Goal: Complete application form: Complete application form

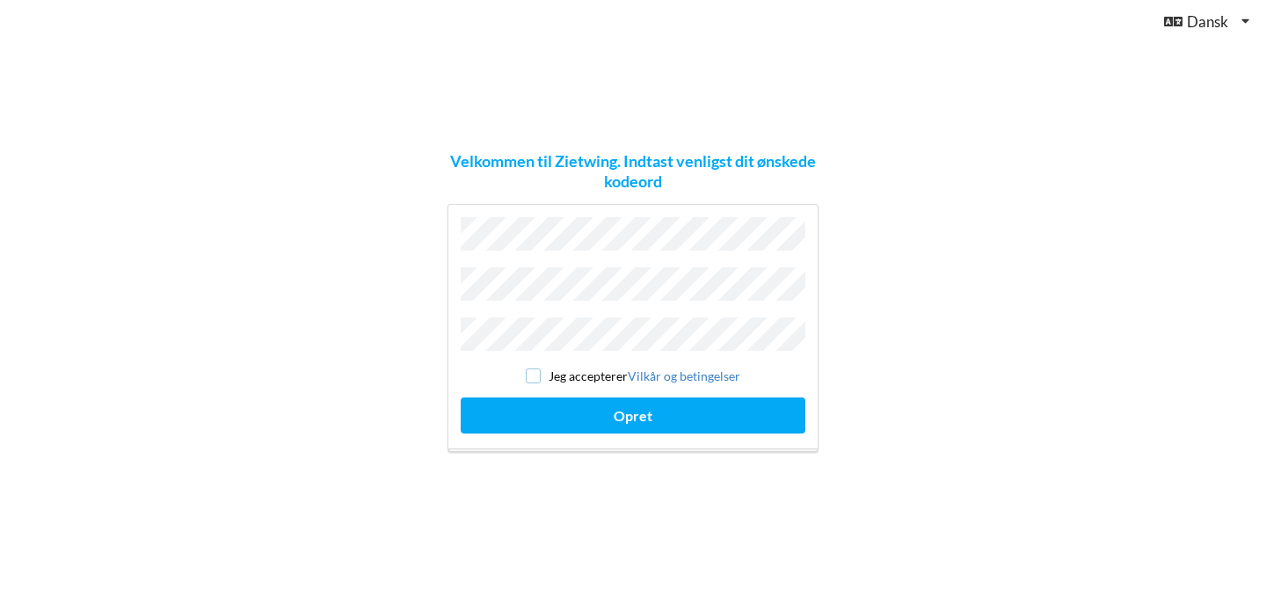
click at [531, 371] on input "checkbox" at bounding box center [533, 375] width 15 height 15
checkbox input "true"
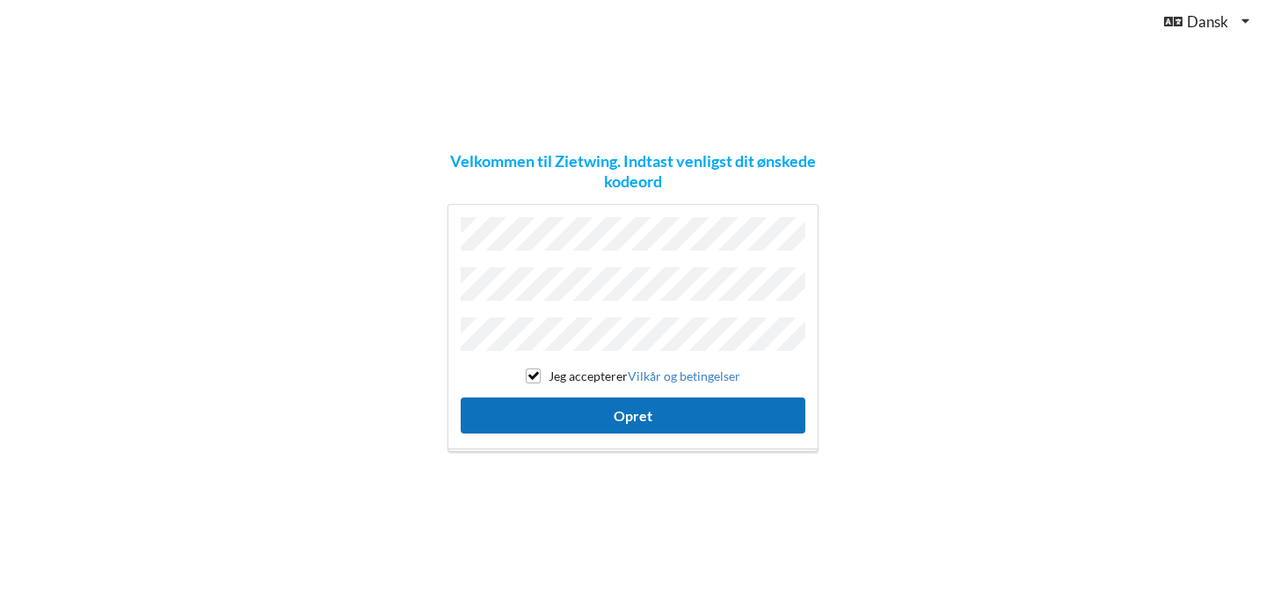
click at [636, 424] on button "Opret" at bounding box center [633, 415] width 345 height 36
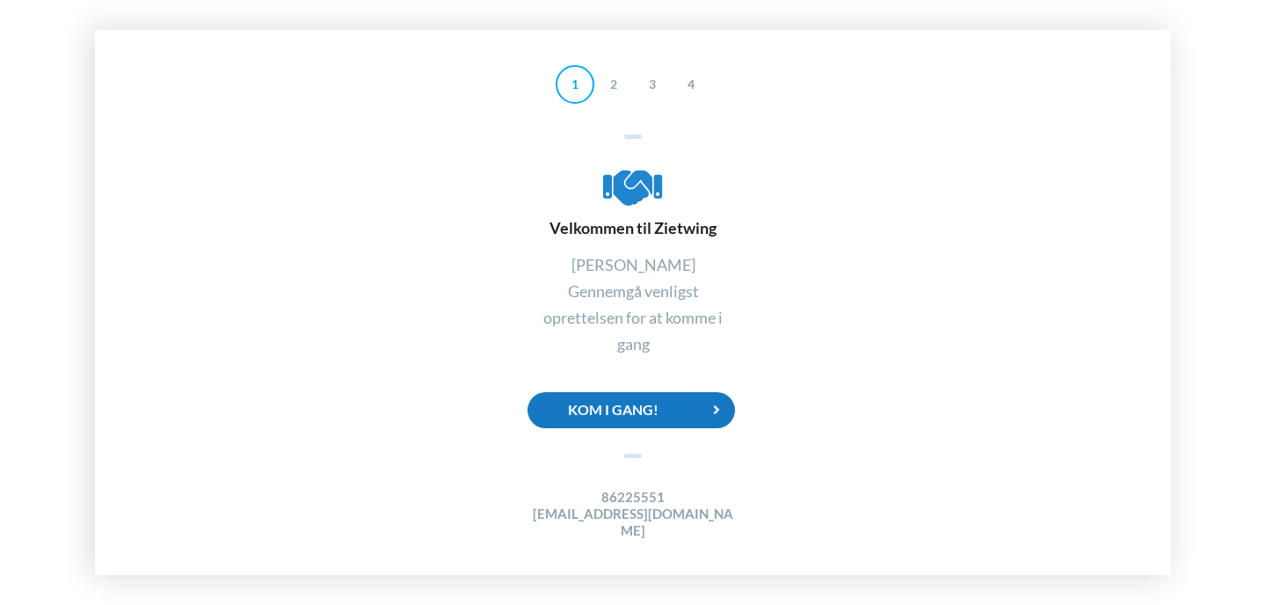
click at [629, 401] on div "Kom i gang!" at bounding box center [630, 410] width 207 height 36
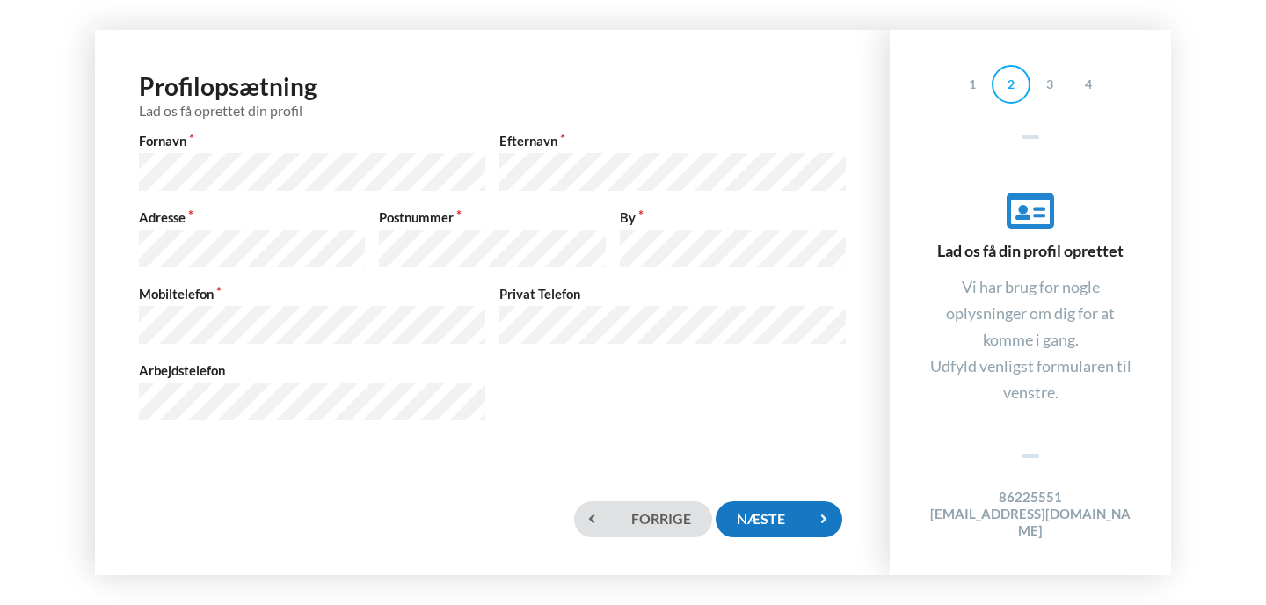
click at [768, 507] on div "Næste" at bounding box center [778, 519] width 127 height 36
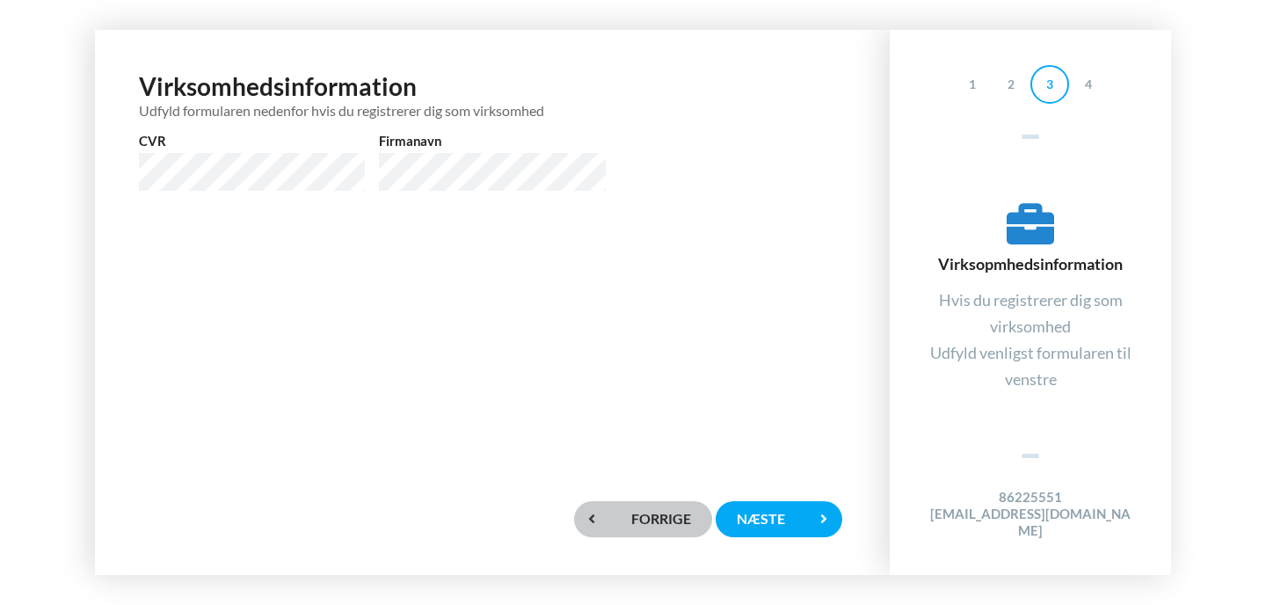
click at [623, 522] on div "Forrige" at bounding box center [643, 519] width 138 height 36
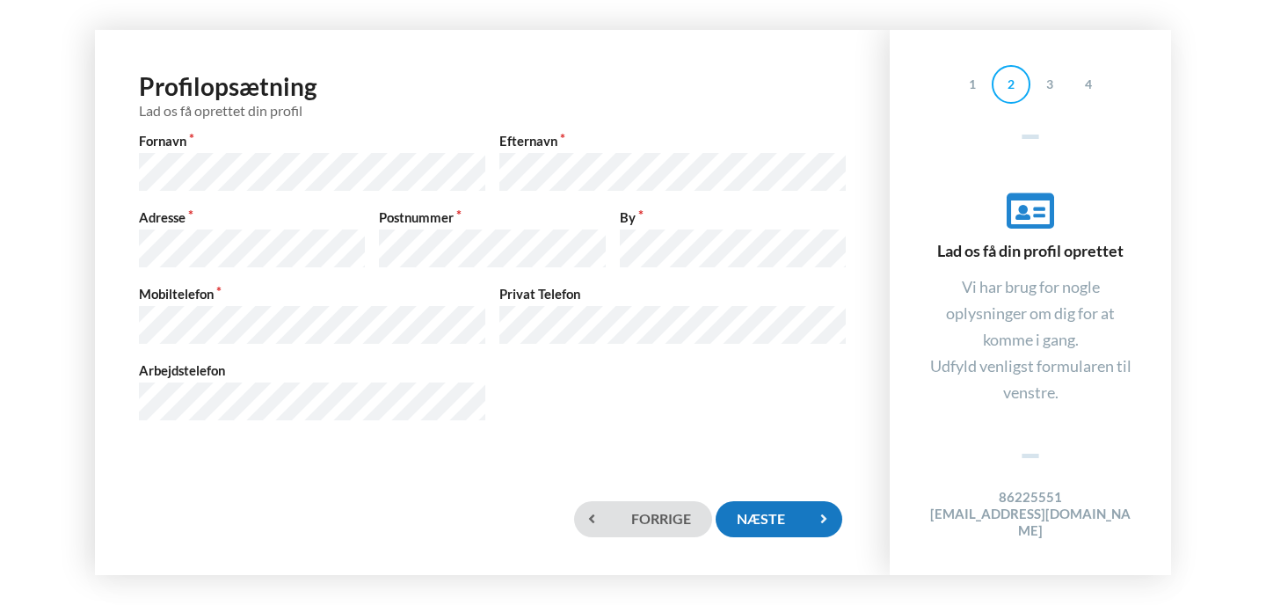
click at [758, 523] on div "Næste" at bounding box center [778, 519] width 127 height 36
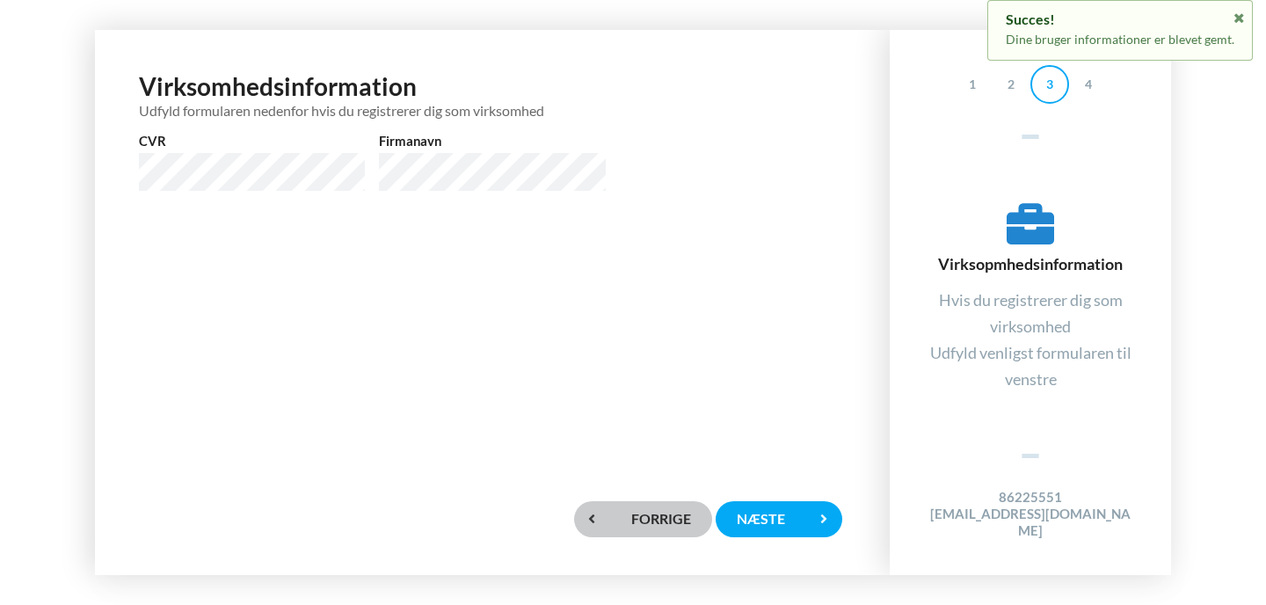
click at [644, 533] on div "Forrige" at bounding box center [643, 519] width 138 height 36
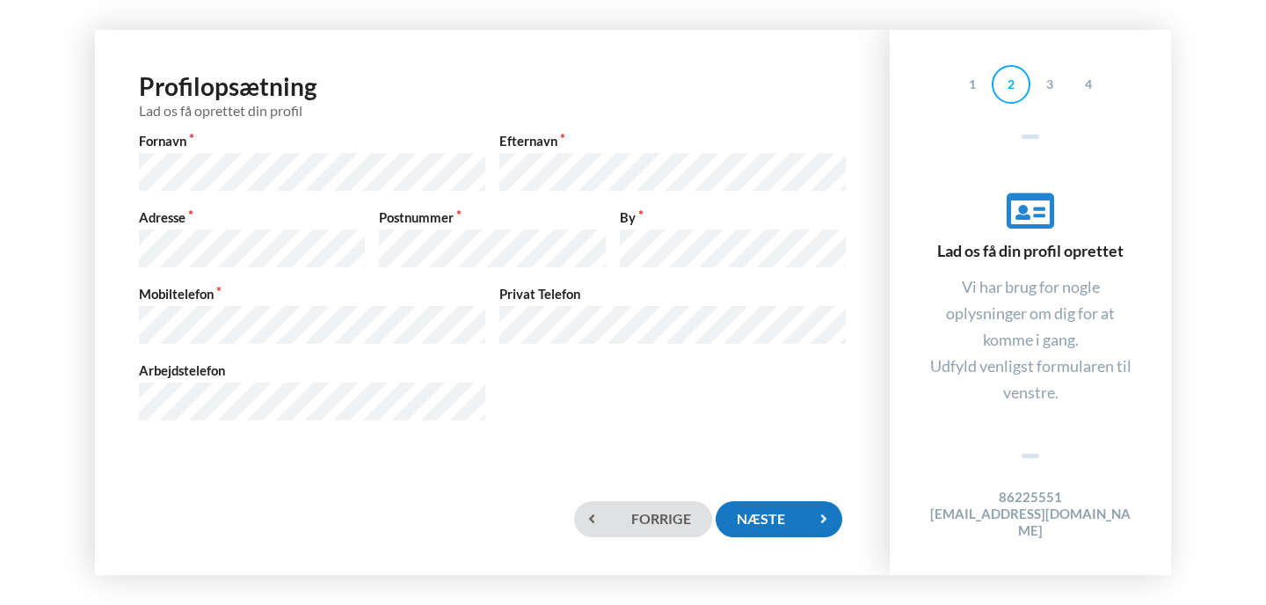
click at [783, 515] on div "Næste" at bounding box center [778, 519] width 127 height 36
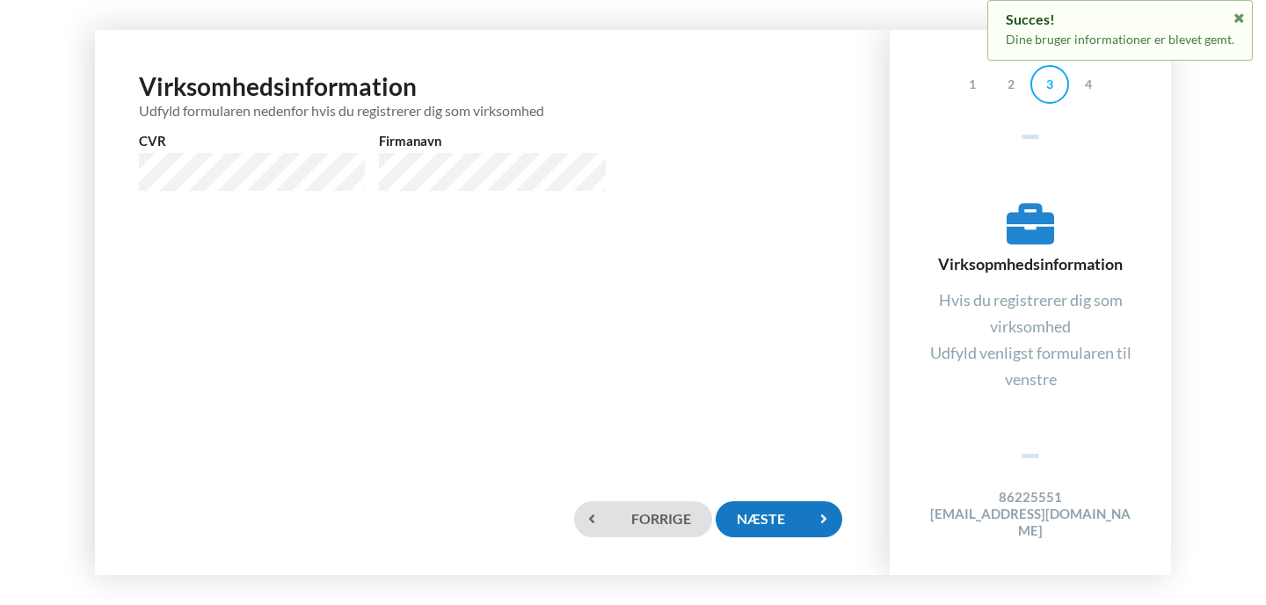
click at [783, 515] on div "Næste" at bounding box center [778, 519] width 127 height 36
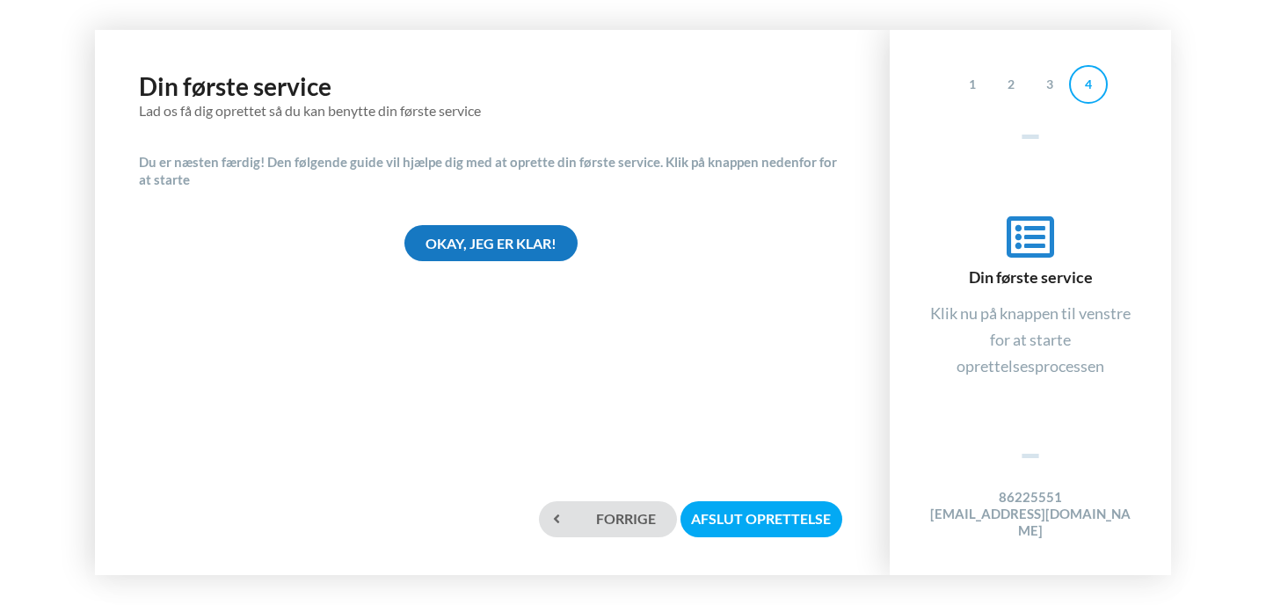
click at [466, 255] on div "Okay, jeg er klar!" at bounding box center [490, 243] width 173 height 36
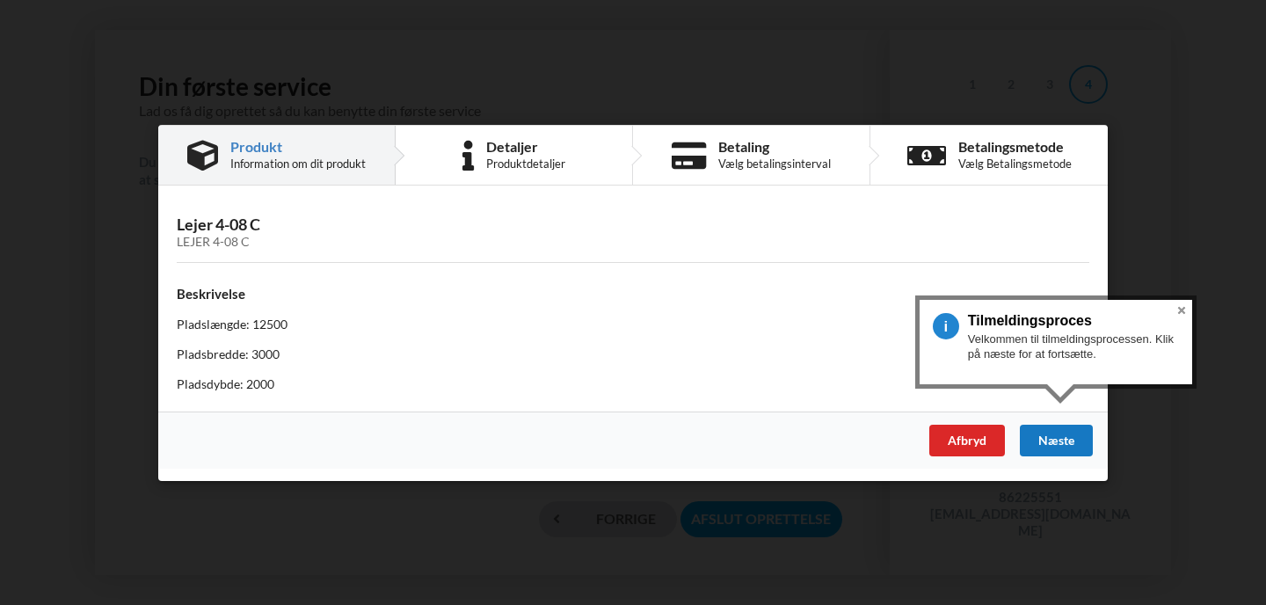
click at [1044, 432] on div "Næste" at bounding box center [1056, 440] width 73 height 32
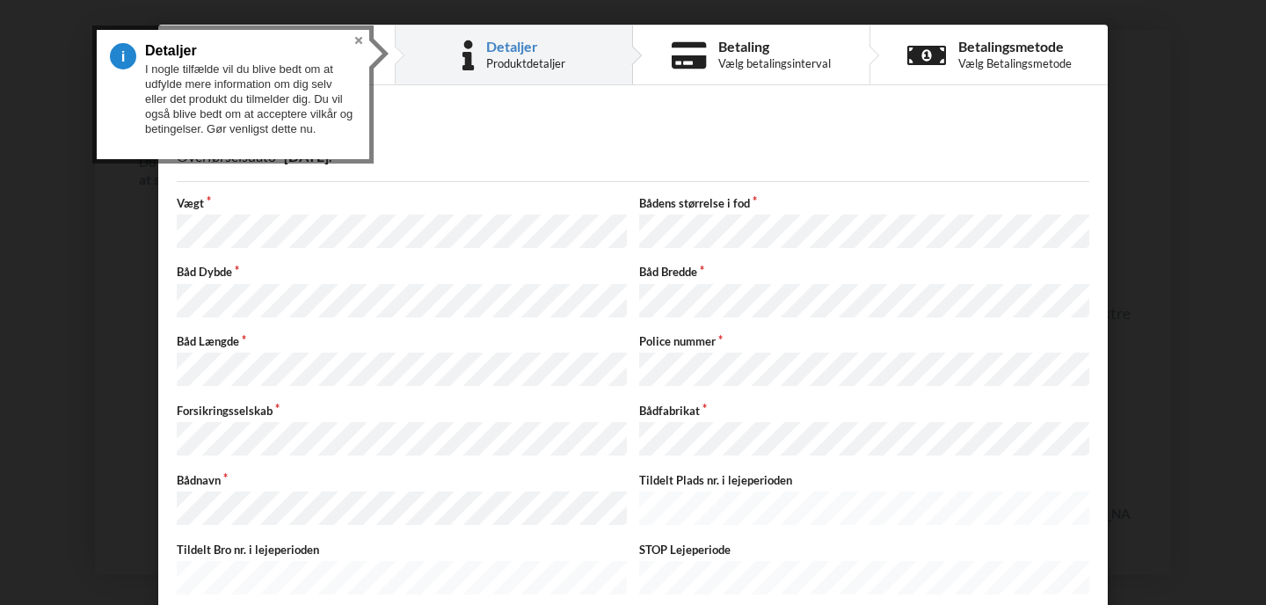
click at [447, 119] on div "Detaljer" at bounding box center [633, 124] width 912 height 20
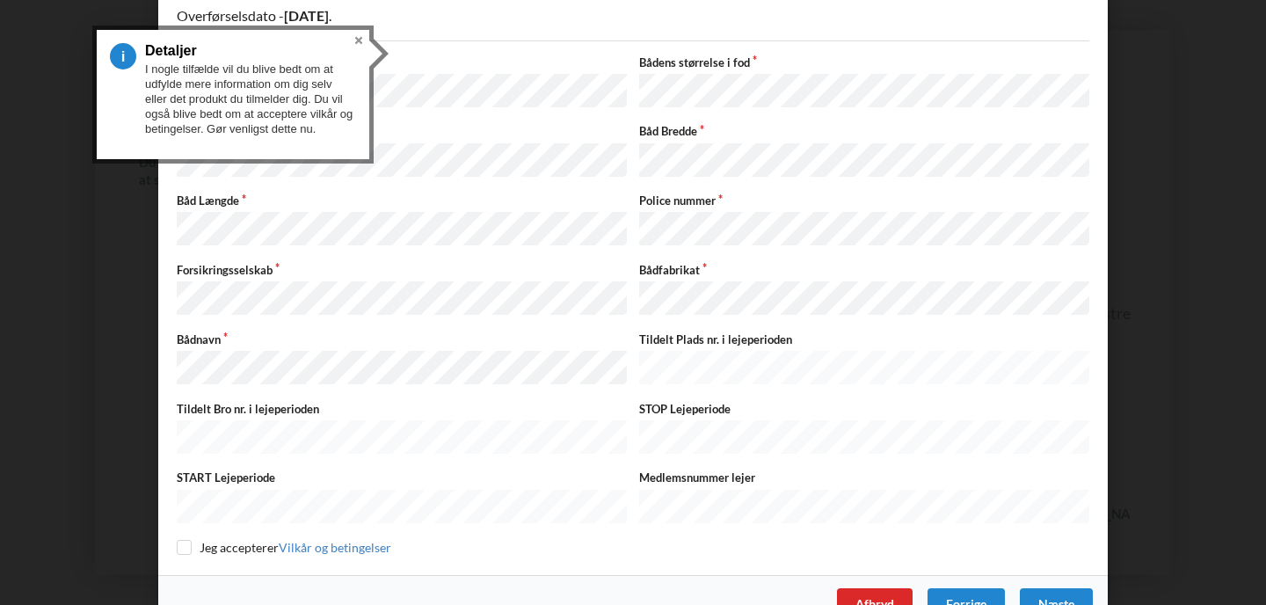
scroll to position [139, 0]
click at [355, 37] on button "Close" at bounding box center [358, 40] width 21 height 21
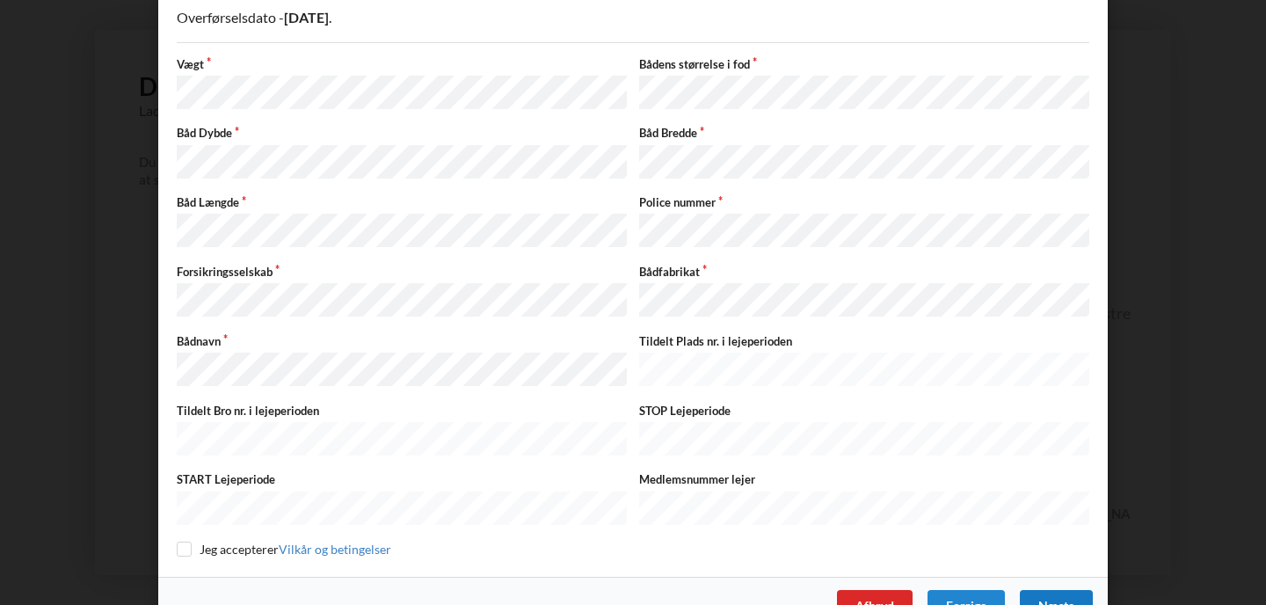
click at [1052, 590] on div "Næste" at bounding box center [1056, 606] width 73 height 32
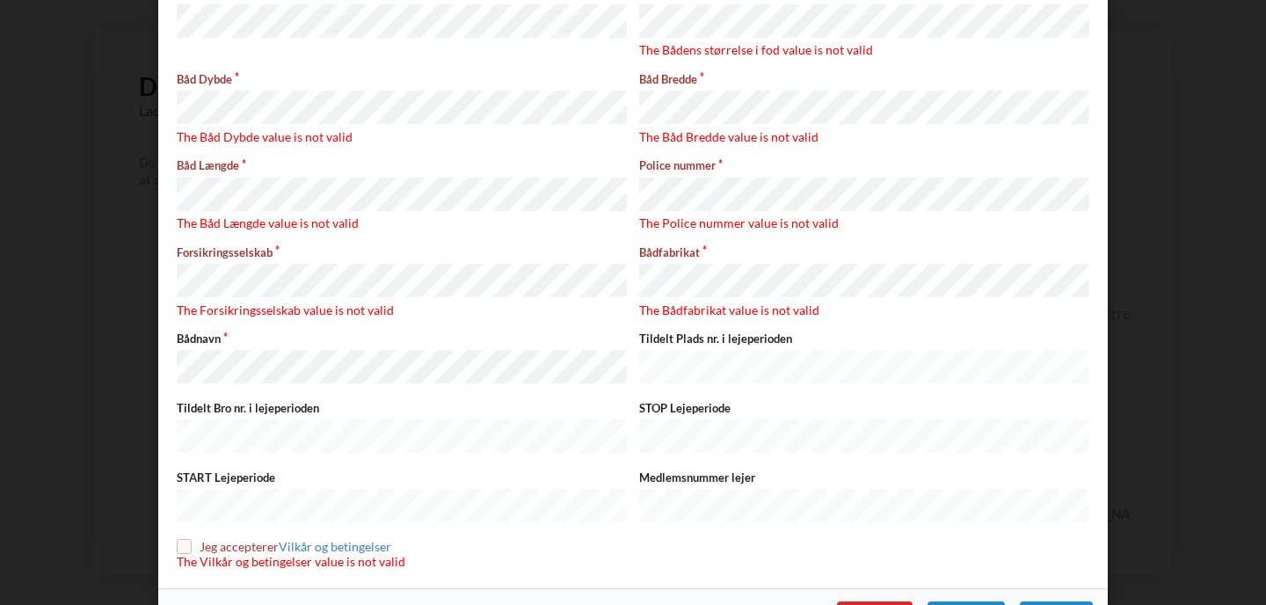
scroll to position [197, 0]
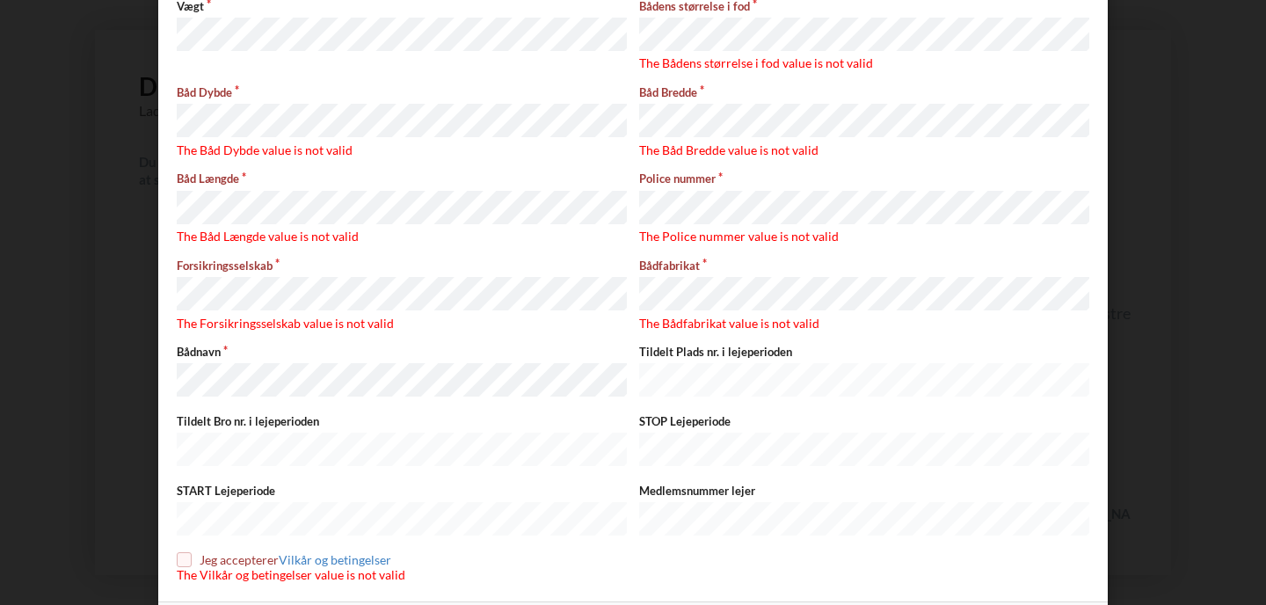
click at [178, 552] on input "checkbox" at bounding box center [184, 559] width 15 height 15
checkbox input "true"
click at [1045, 600] on div "Næste" at bounding box center [1056, 616] width 73 height 32
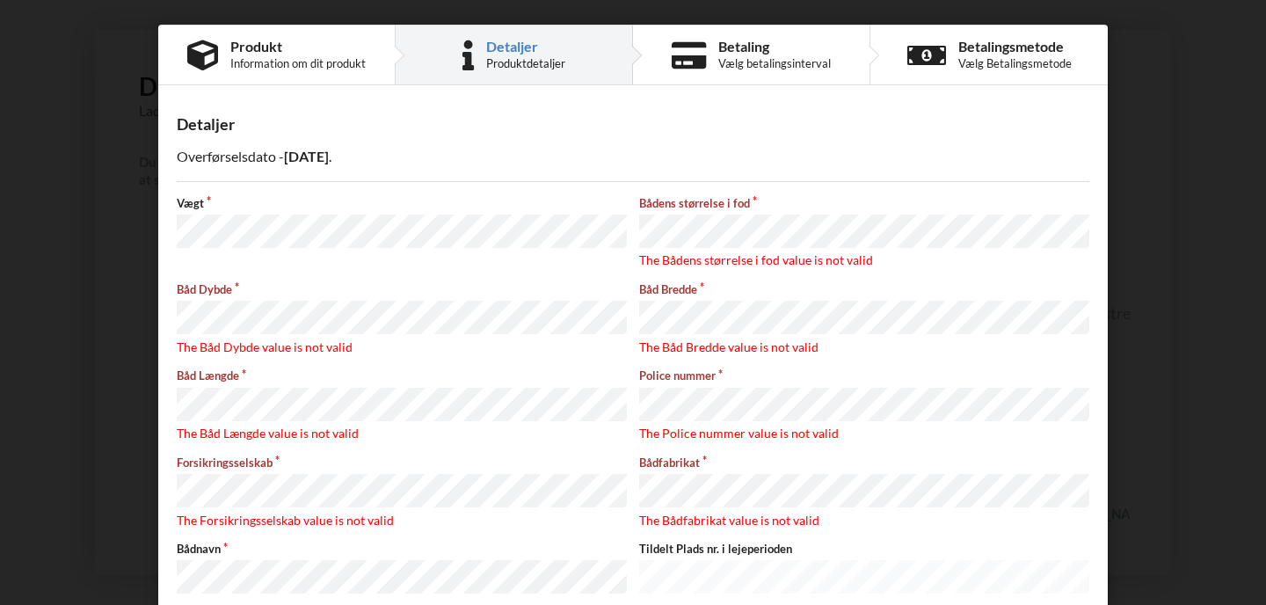
click at [309, 330] on div "Båd Dybde The Båd Dybde value is not valid" at bounding box center [402, 318] width 462 height 74
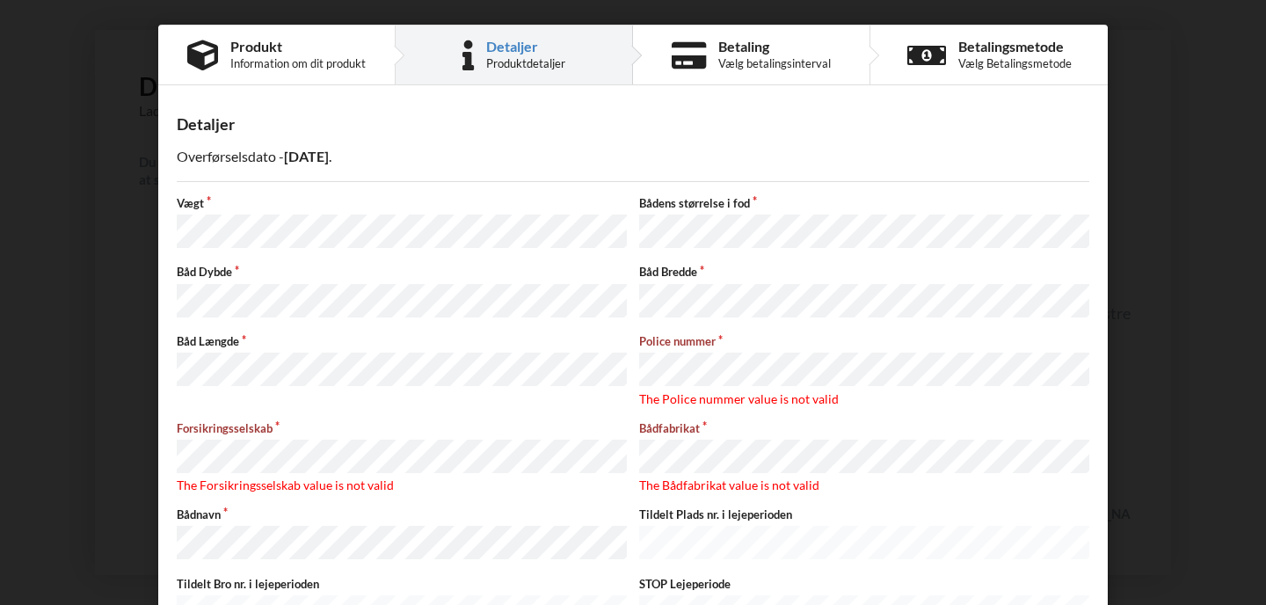
click at [735, 378] on div "Police nummer The Police nummer value is not valid" at bounding box center [864, 370] width 462 height 74
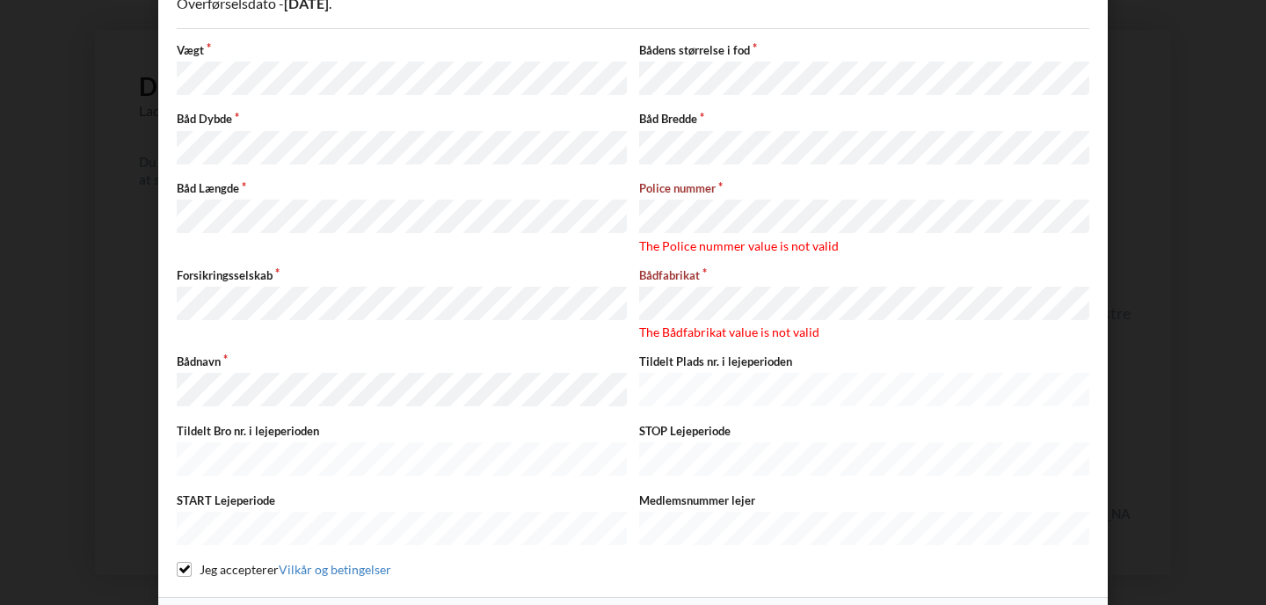
scroll to position [186, 0]
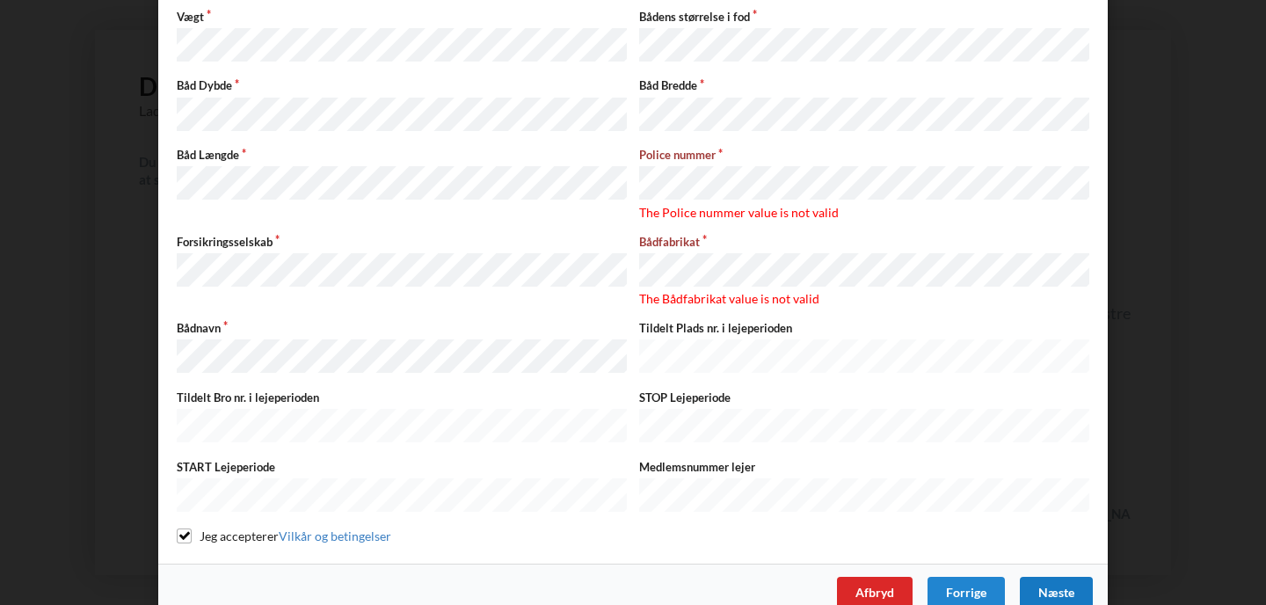
click at [1064, 577] on div "Næste" at bounding box center [1056, 593] width 73 height 32
click at [1060, 577] on div "Næste" at bounding box center [1056, 593] width 73 height 32
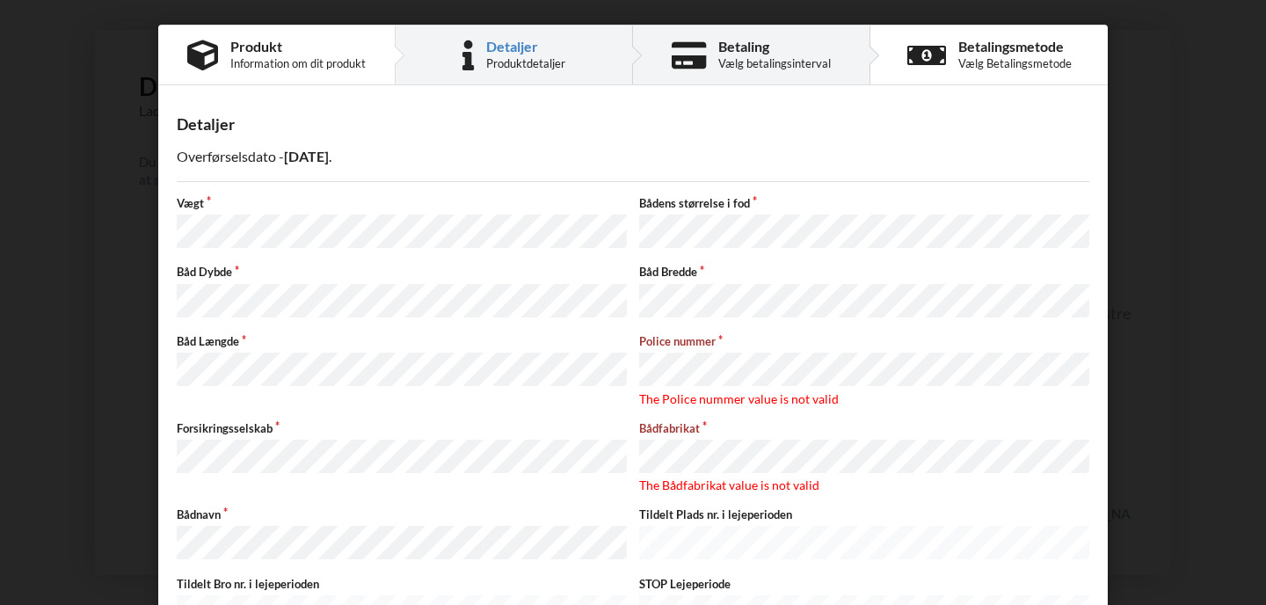
click at [698, 72] on div "Betaling Vælg betalingsinterval" at bounding box center [751, 54] width 237 height 59
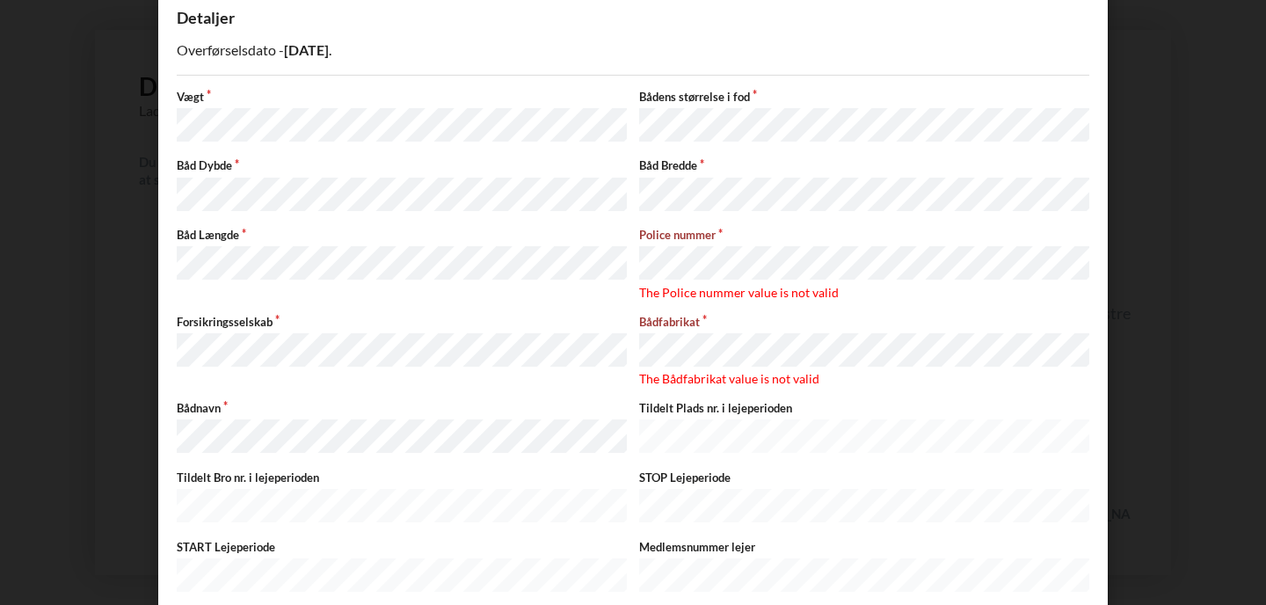
scroll to position [186, 0]
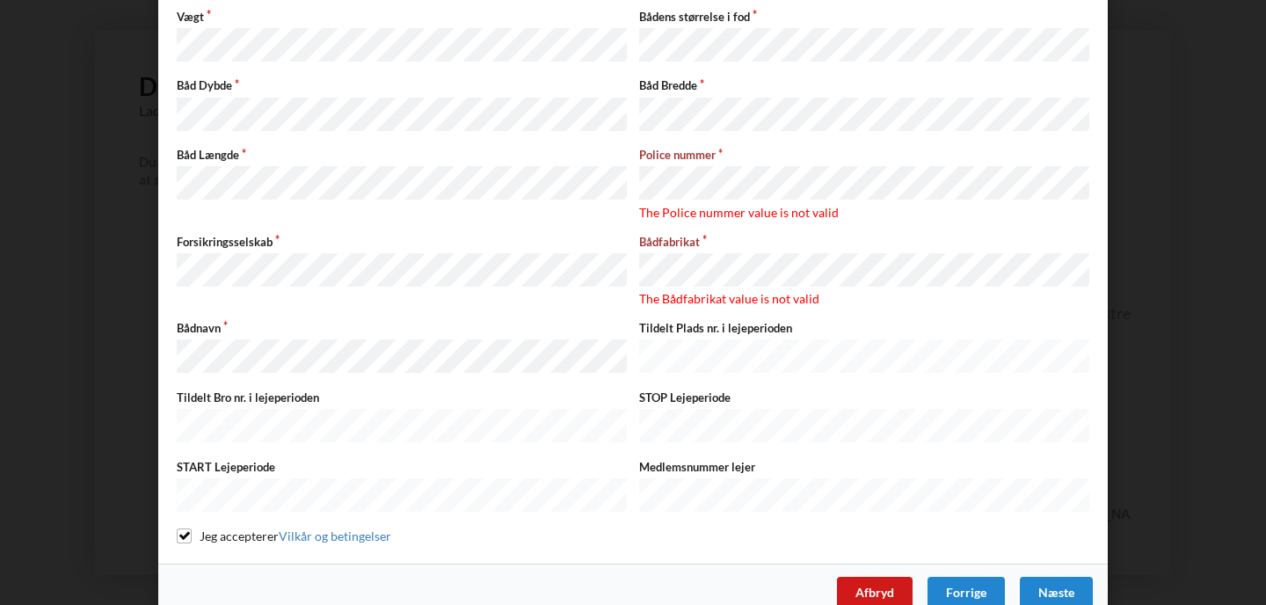
click at [869, 577] on div "Afbryd" at bounding box center [875, 593] width 76 height 32
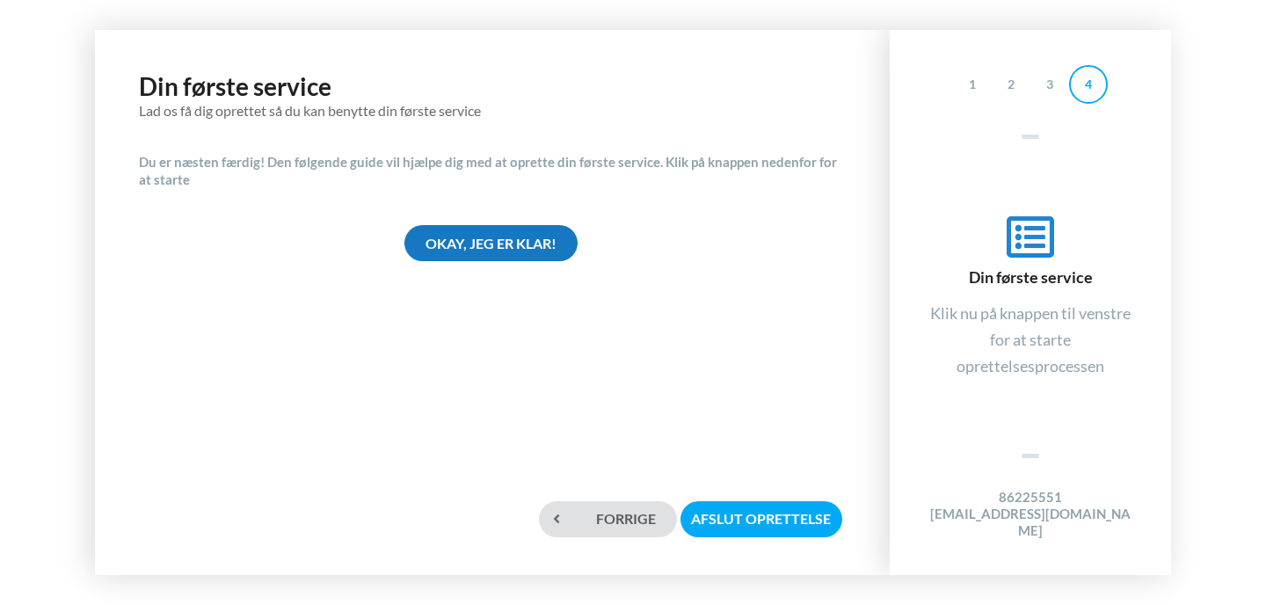
click at [520, 244] on div "Okay, jeg er klar!" at bounding box center [490, 243] width 173 height 36
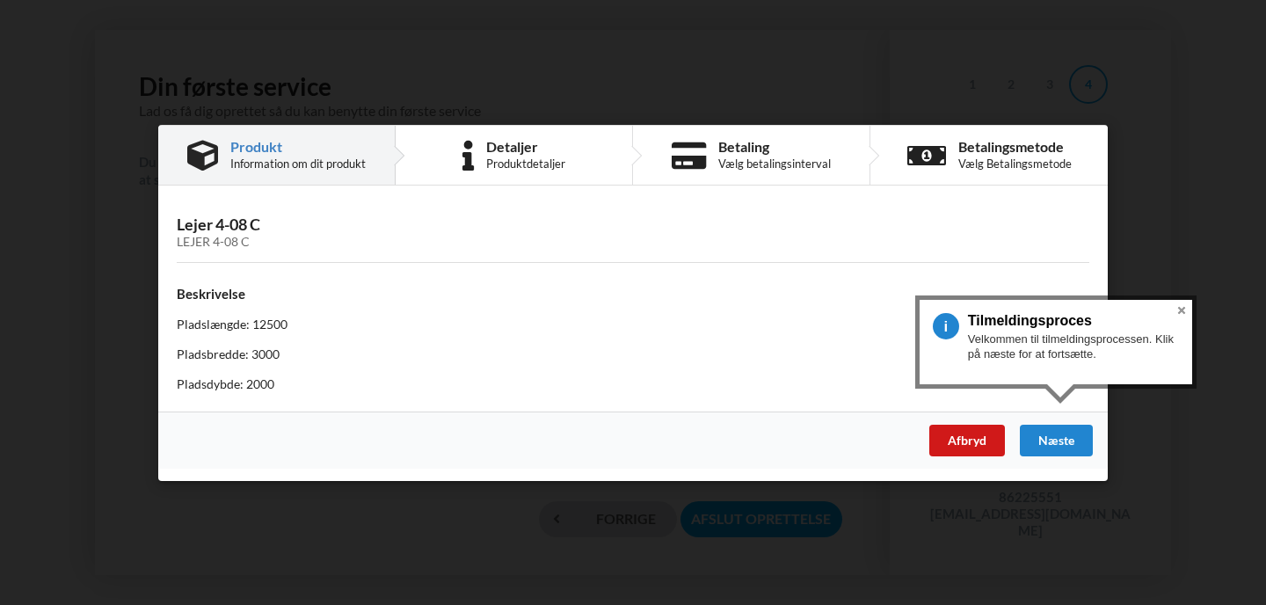
click at [947, 440] on div "Afbryd" at bounding box center [967, 440] width 76 height 32
